Goal: Find specific page/section: Find specific page/section

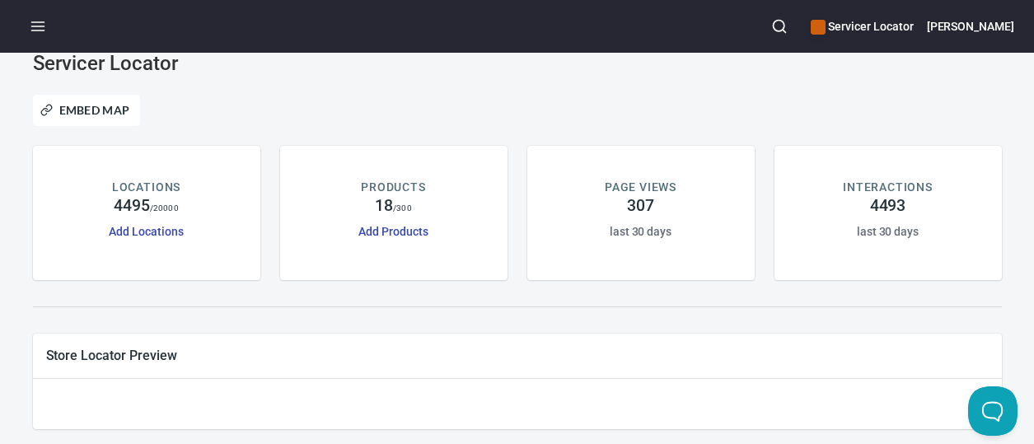
scroll to position [26, 0]
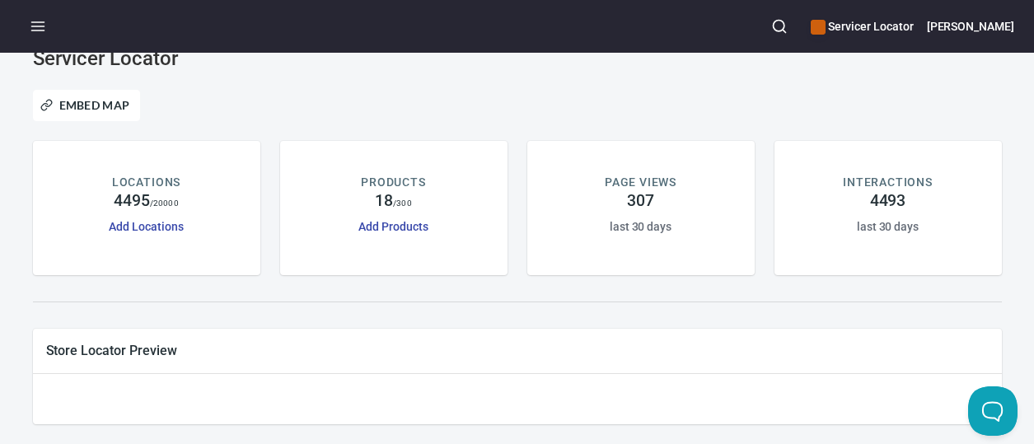
drag, startPoint x: 315, startPoint y: 306, endPoint x: 367, endPoint y: 297, distance: 52.5
click at [316, 306] on div at bounding box center [517, 302] width 988 height 34
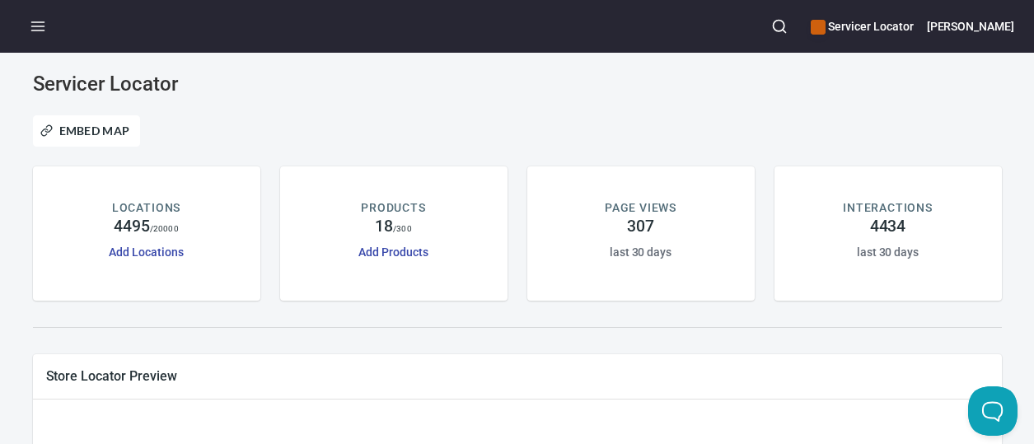
scroll to position [26, 0]
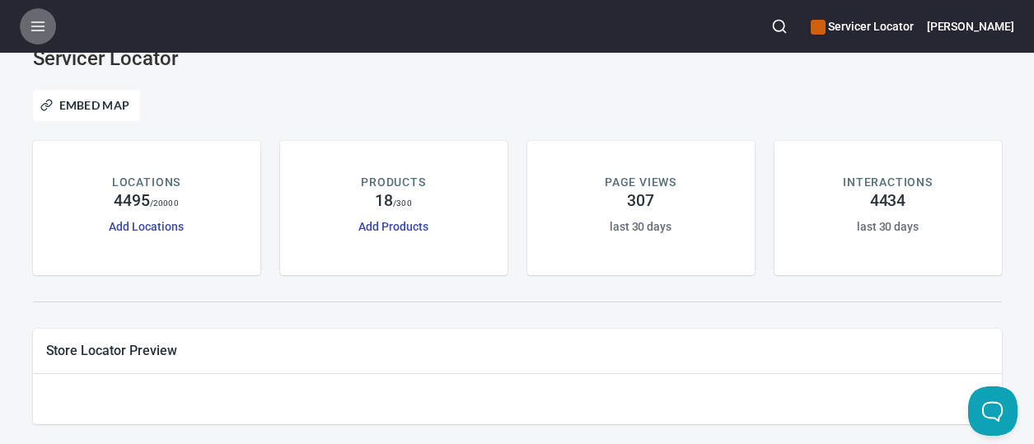
click at [41, 27] on icon "button" at bounding box center [38, 26] width 16 height 16
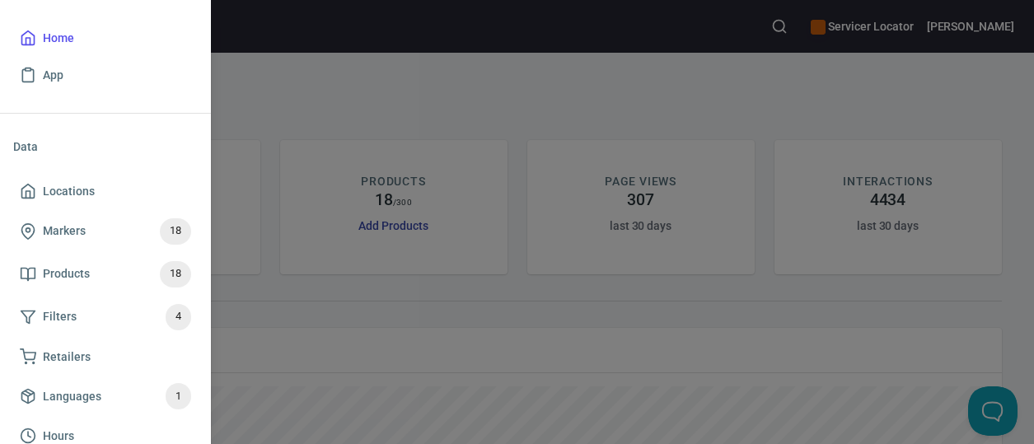
click at [323, 298] on div at bounding box center [517, 222] width 1034 height 444
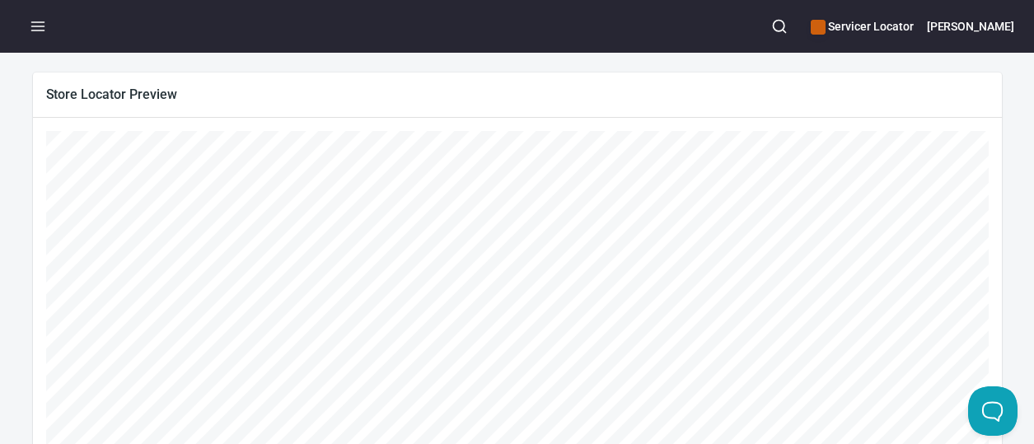
scroll to position [273, 0]
click at [491, 119] on div "Store Locator Preview" at bounding box center [517, 103] width 968 height 44
click at [313, 95] on span "Store Locator Preview" at bounding box center [517, 102] width 942 height 17
click at [458, 110] on span "Store Locator Preview" at bounding box center [517, 102] width 942 height 17
drag, startPoint x: 484, startPoint y: 50, endPoint x: 431, endPoint y: 119, distance: 86.8
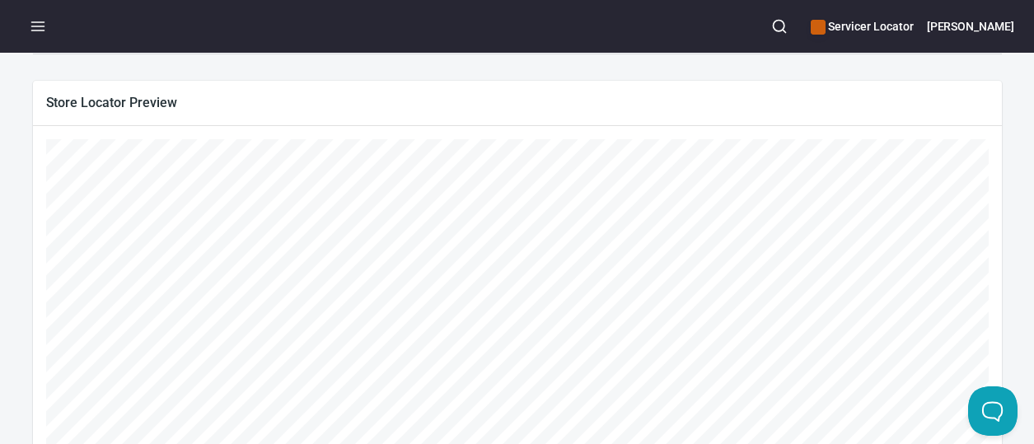
click at [484, 50] on div "Servicer Locator Jimmy" at bounding box center [517, 26] width 1034 height 53
